Goal: Transaction & Acquisition: Download file/media

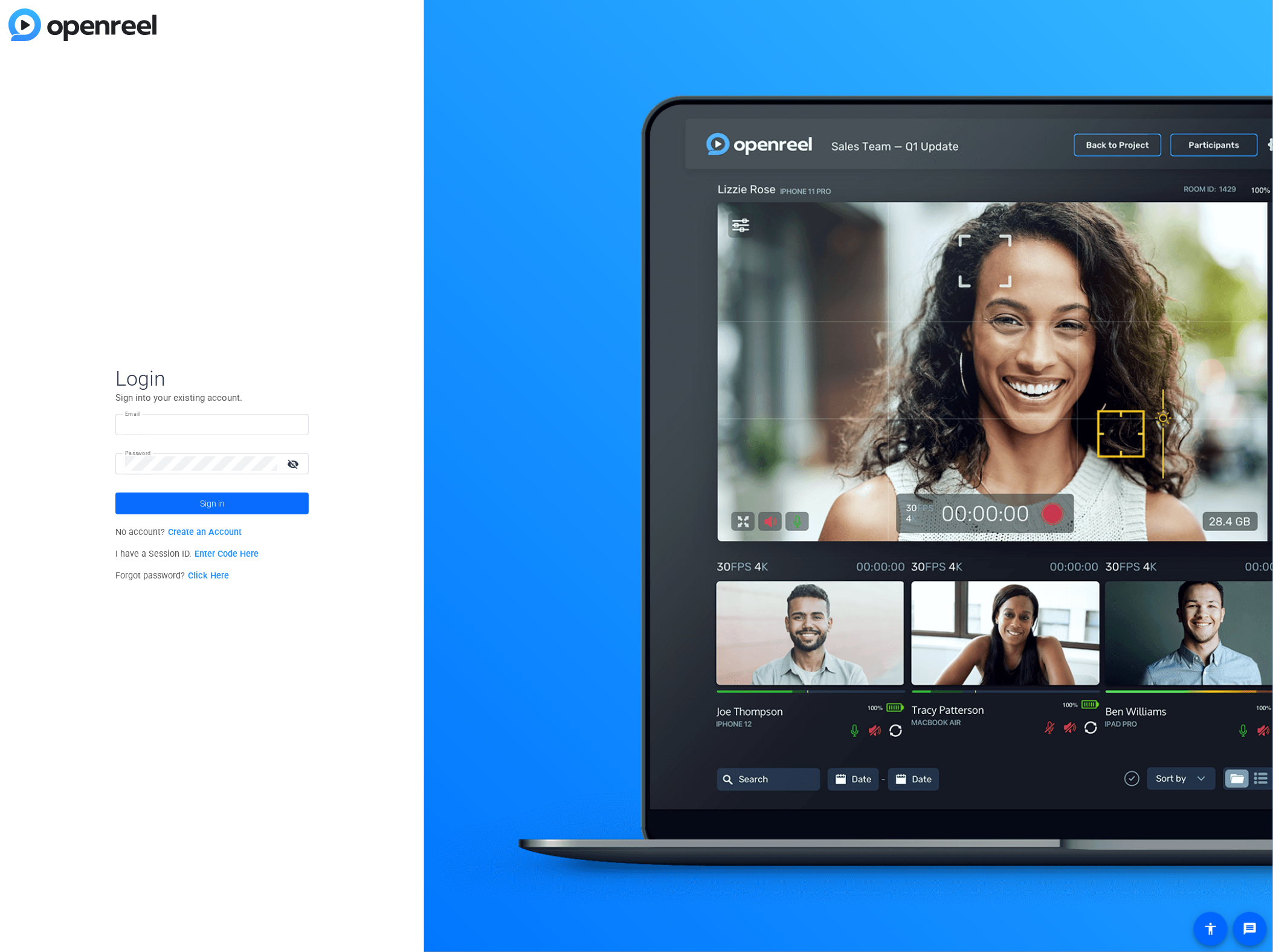
type input "[EMAIL_ADDRESS][DOMAIN_NAME]"
click at [232, 500] on span at bounding box center [212, 503] width 193 height 29
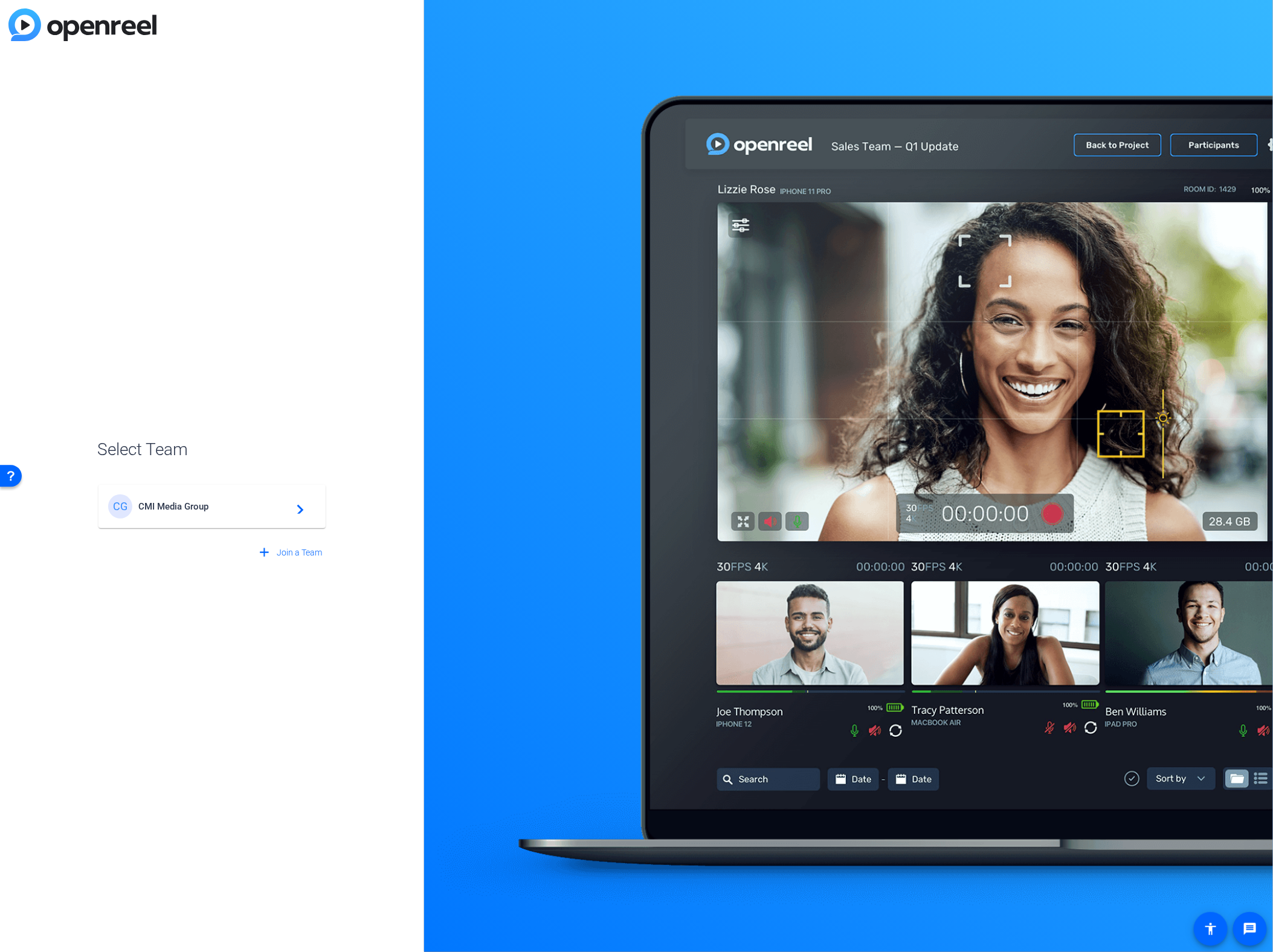
click at [232, 500] on div "CG CMI Media Group navigate_next" at bounding box center [212, 507] width 208 height 24
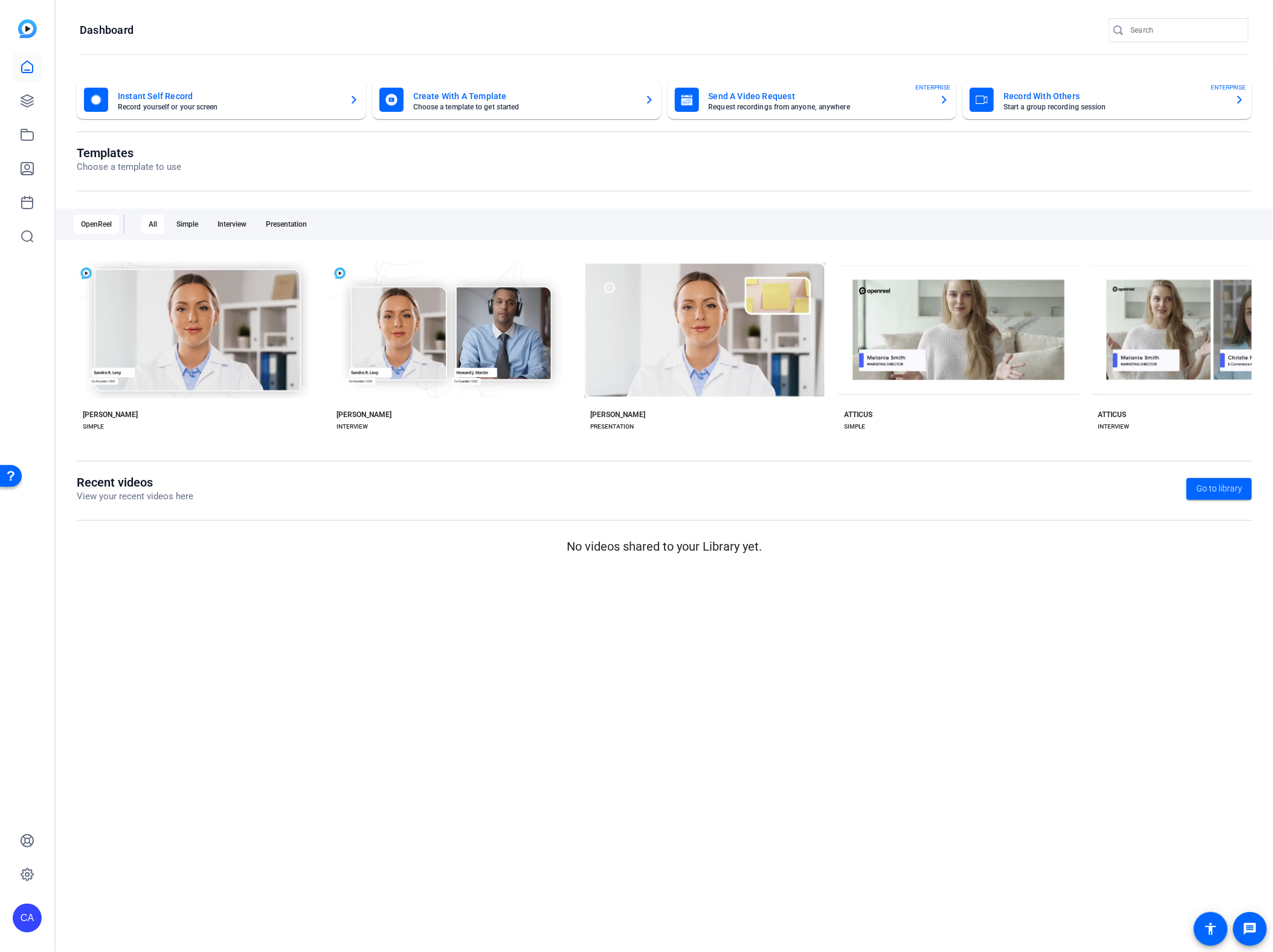
click at [375, 454] on div "Templates Choose a template to use OpenReel All Simple Interview Presentation c…" at bounding box center [664, 311] width 1175 height 330
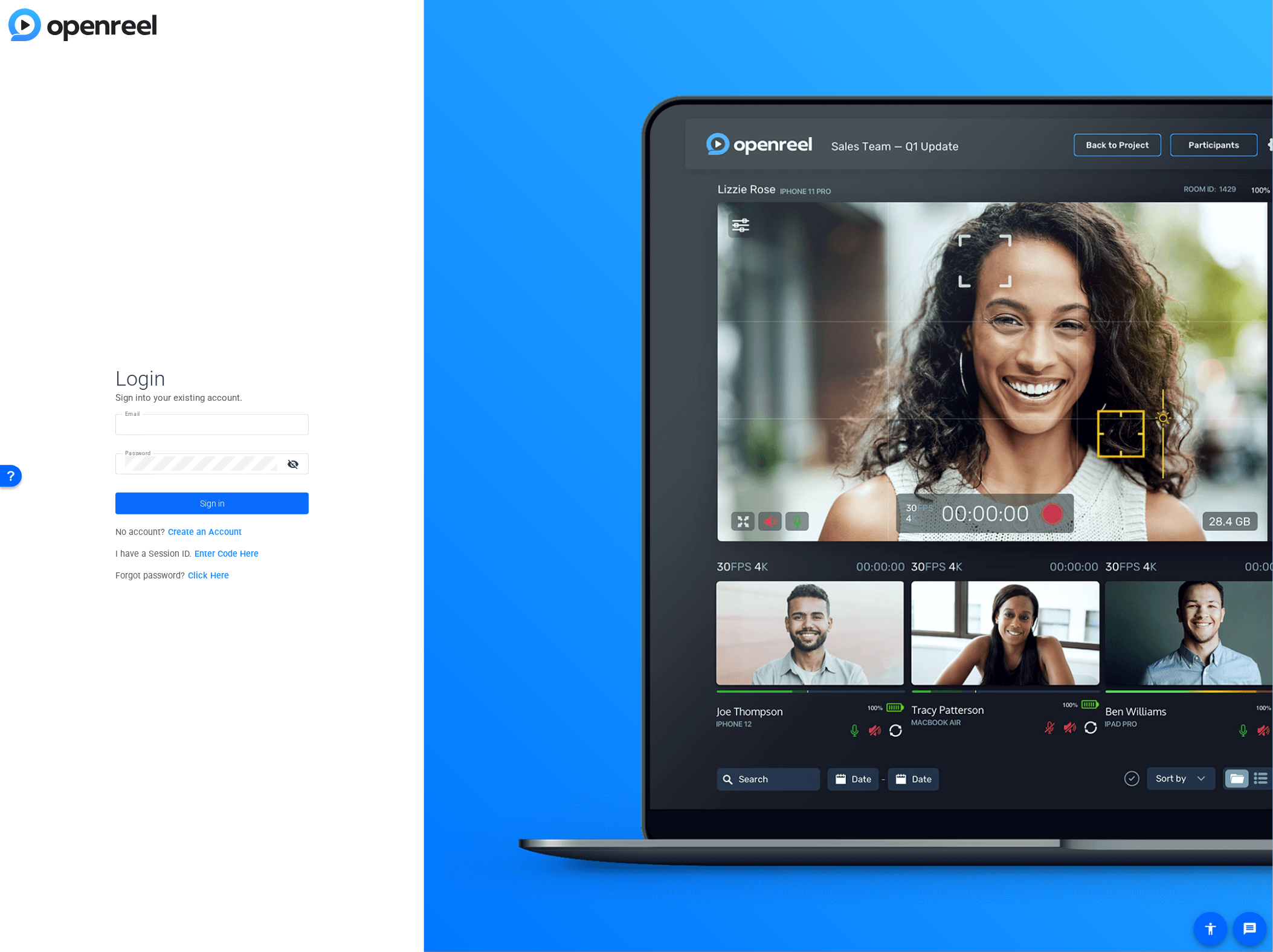
type input "[EMAIL_ADDRESS][DOMAIN_NAME]"
click at [233, 498] on span at bounding box center [212, 503] width 193 height 29
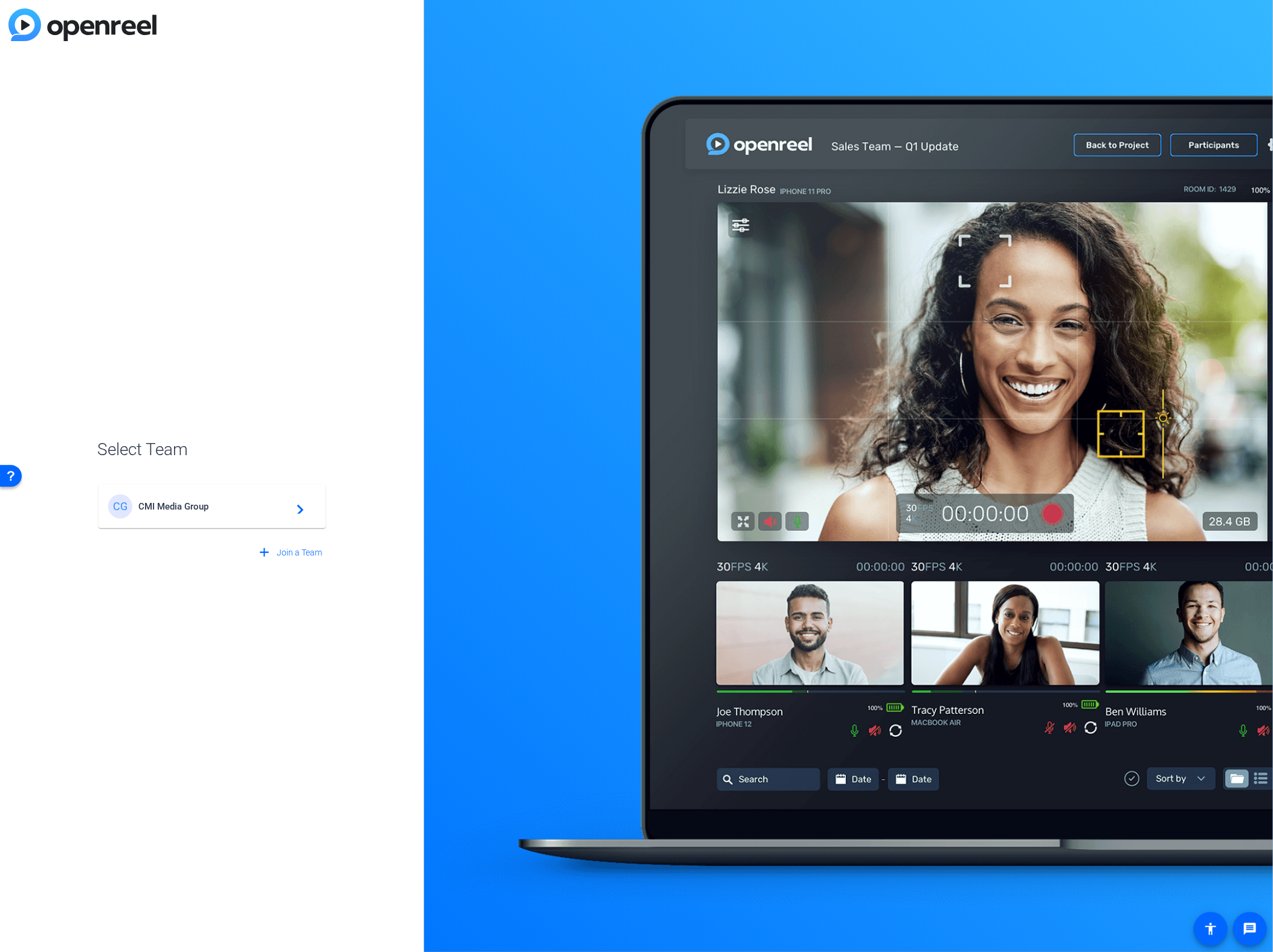
click at [233, 498] on div "CG CMI Media Group navigate_next" at bounding box center [212, 507] width 208 height 24
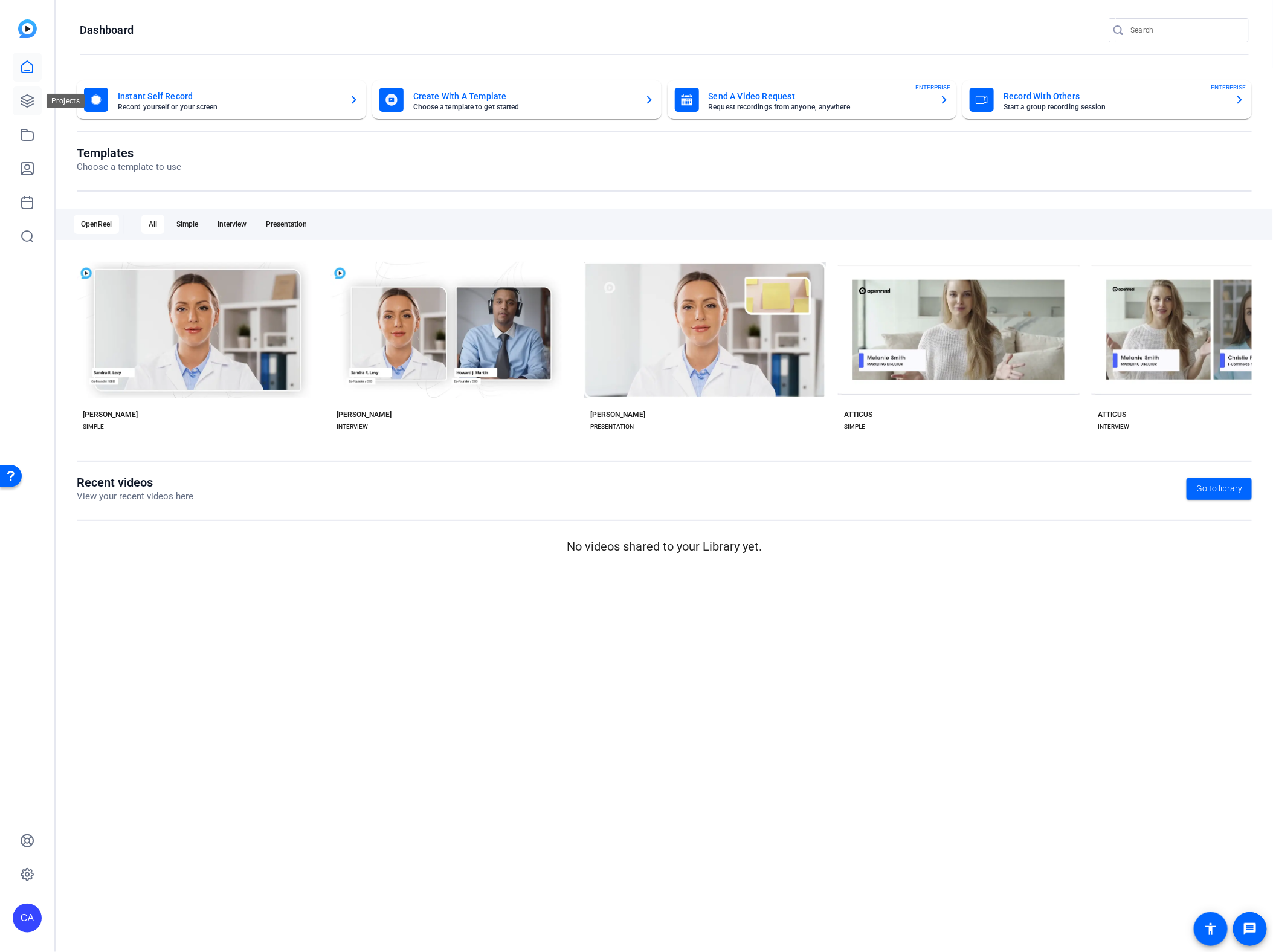
click at [25, 102] on icon at bounding box center [26, 100] width 14 height 14
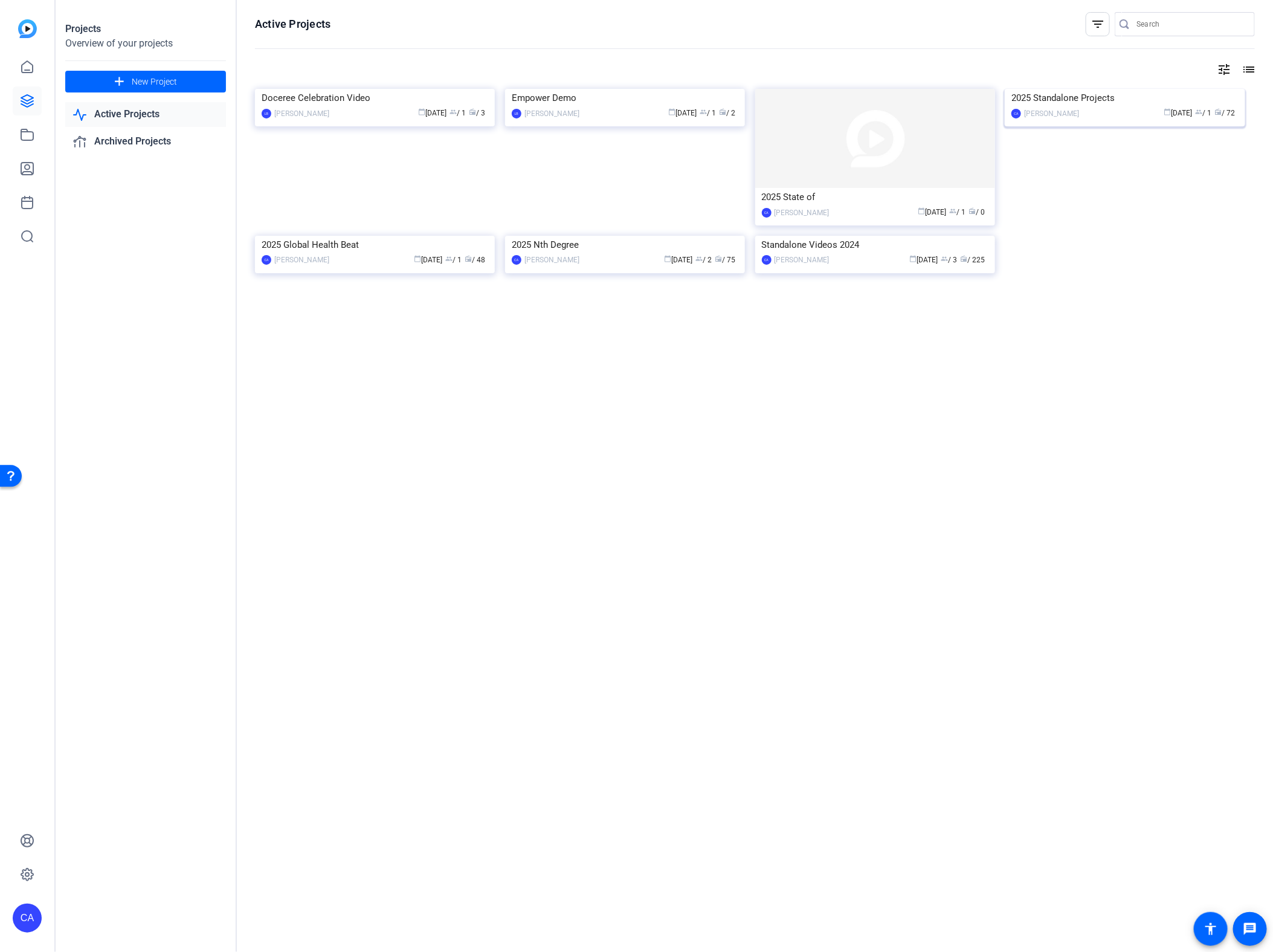
click at [1104, 89] on img at bounding box center [1124, 89] width 240 height 0
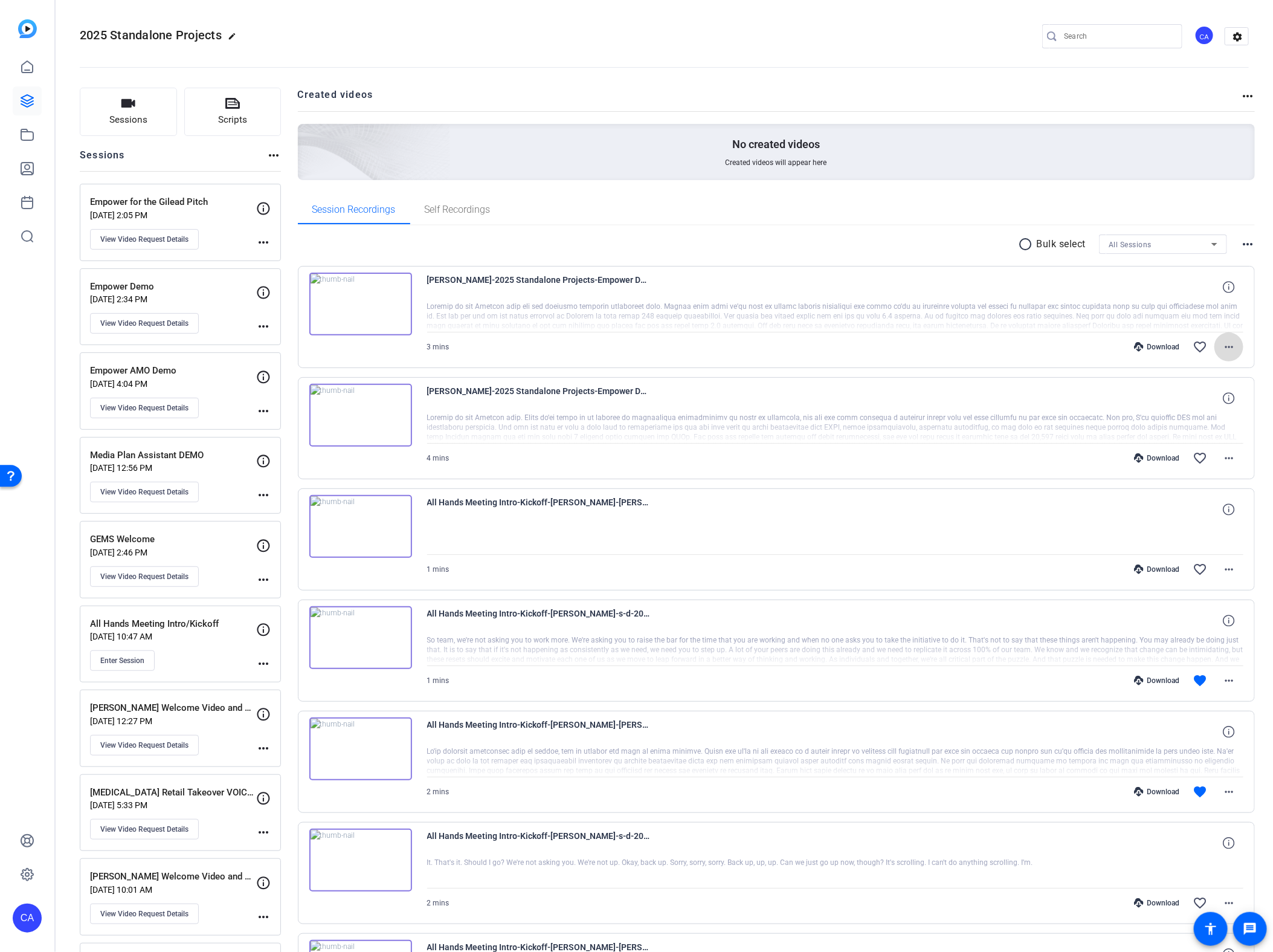
click at [1230, 347] on mat-icon "more_horiz" at bounding box center [1228, 347] width 14 height 14
click at [1220, 396] on span "Download MP4" at bounding box center [1198, 400] width 73 height 14
